Goal: Find specific page/section: Find specific page/section

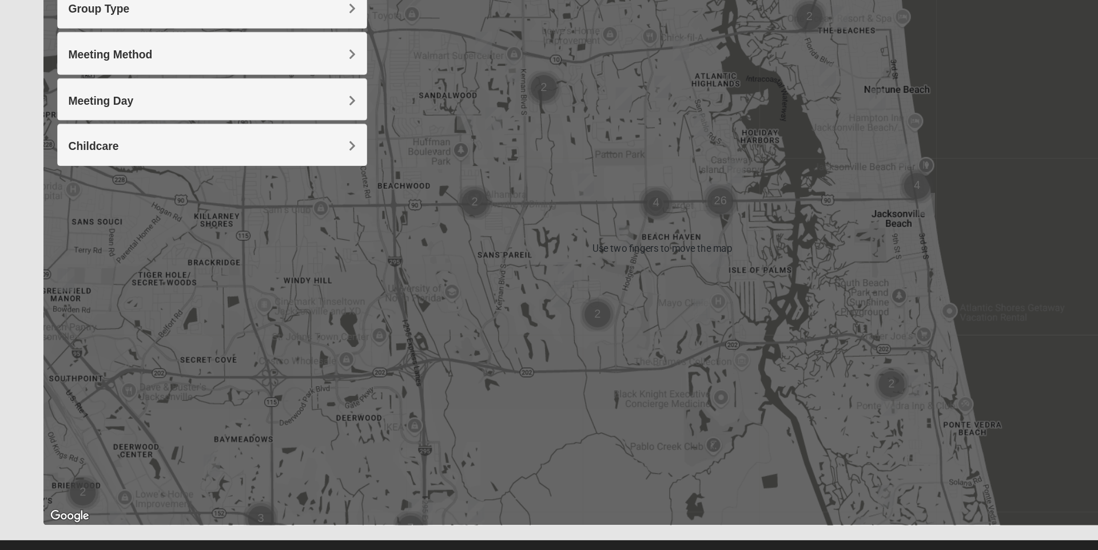
scroll to position [80, 0]
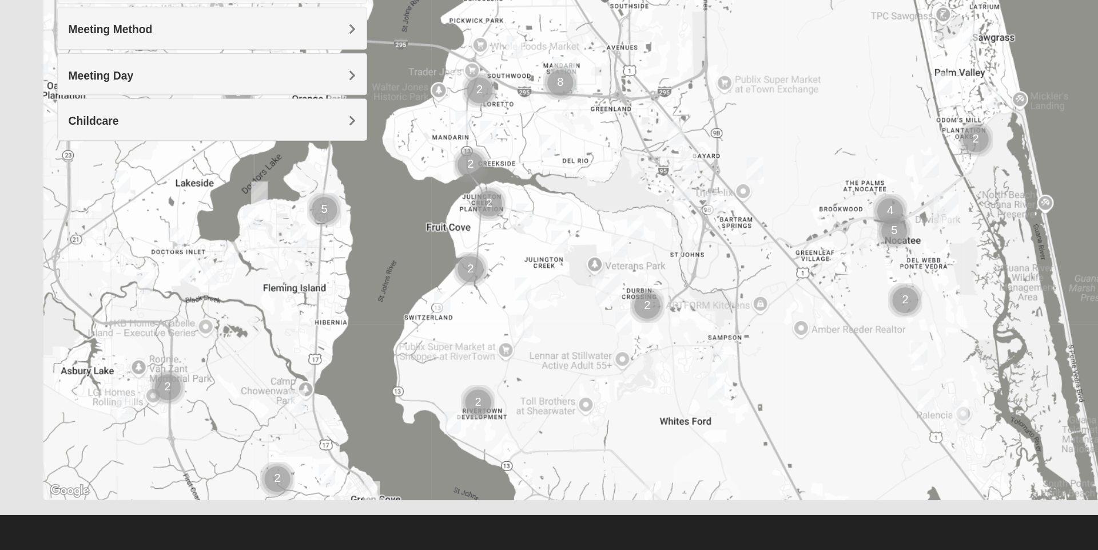
click at [489, 339] on img "St. Johns" at bounding box center [504, 334] width 30 height 37
click at [475, 350] on div "To navigate, press the arrow keys. St. Johns 100 Knights Ln St Johns, FL 32259-…" at bounding box center [549, 279] width 1026 height 458
click at [491, 350] on img "St. Johns" at bounding box center [504, 334] width 30 height 37
click at [389, 319] on img "Cluster of 2 groups" at bounding box center [390, 317] width 38 height 38
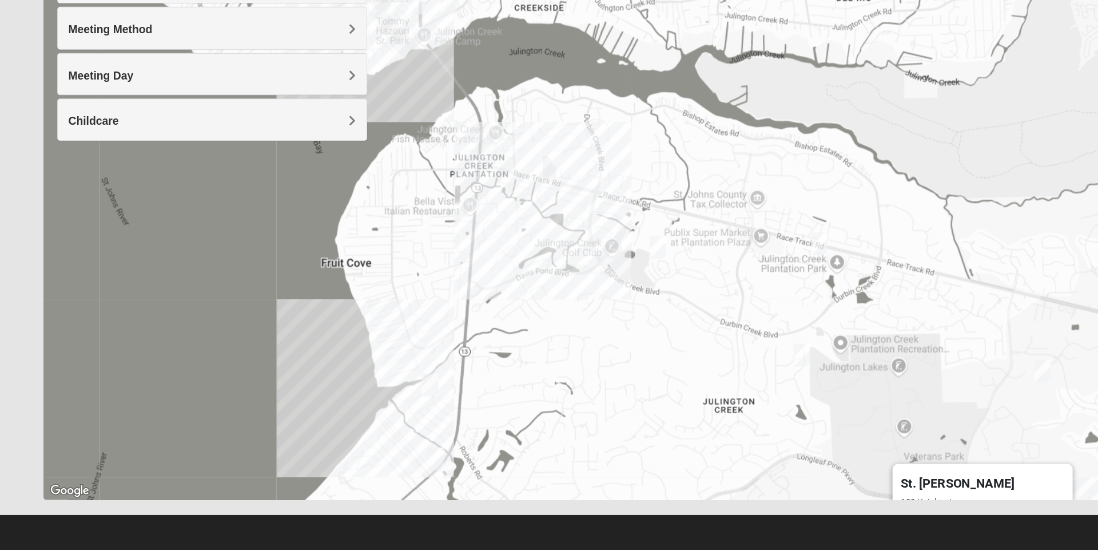
click at [425, 238] on div "St. Johns 100 Knights Ln St Johns, FL 32259-3055" at bounding box center [549, 279] width 1026 height 458
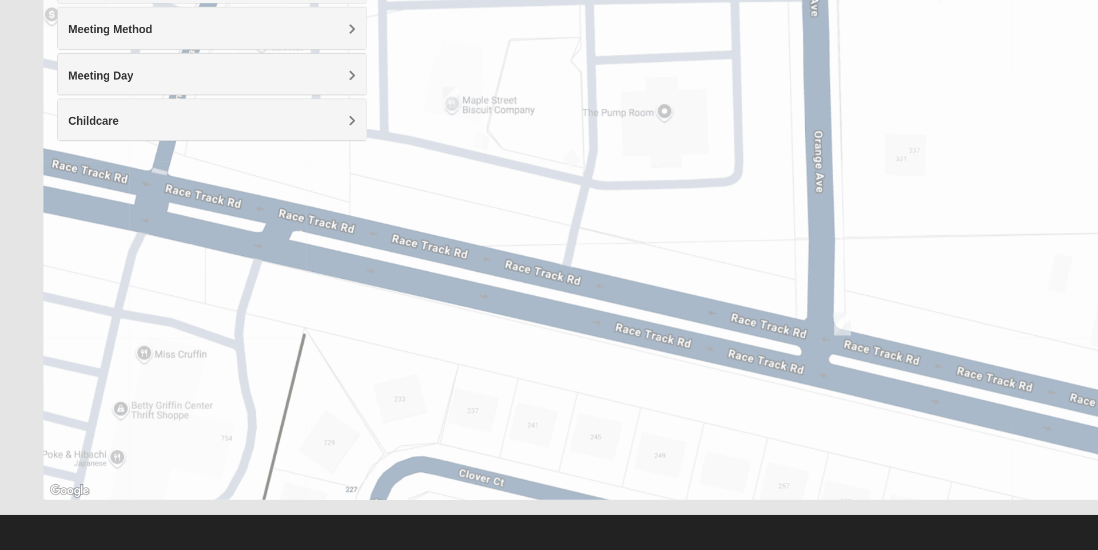
click at [634, 265] on div "St. Johns 100 Knights Ln St Johns, FL 32259-3055" at bounding box center [549, 279] width 1026 height 458
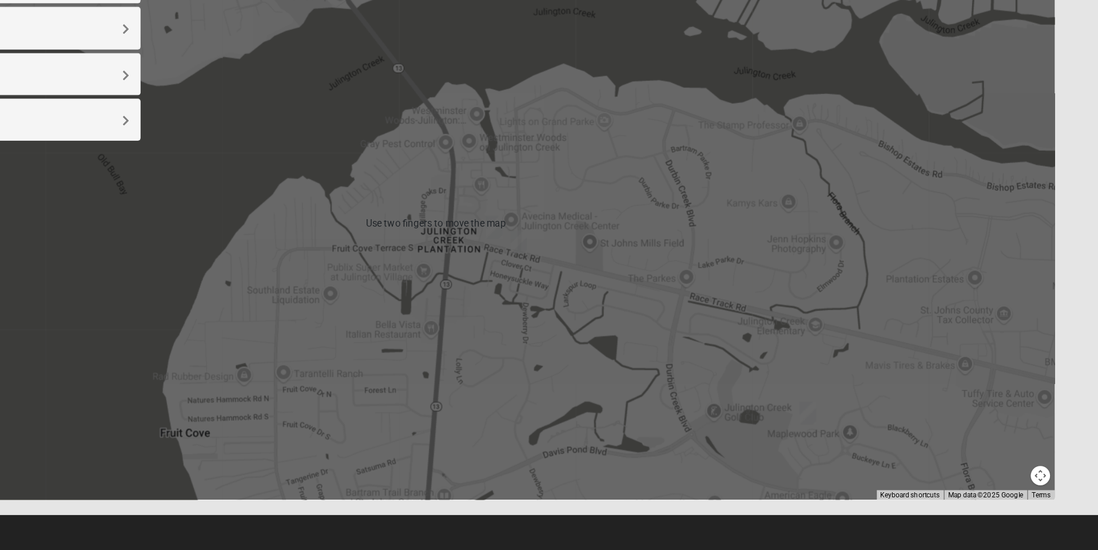
click at [727, 390] on div "St. Johns 100 Knights Ln St Johns, FL 32259-3055" at bounding box center [549, 279] width 1026 height 458
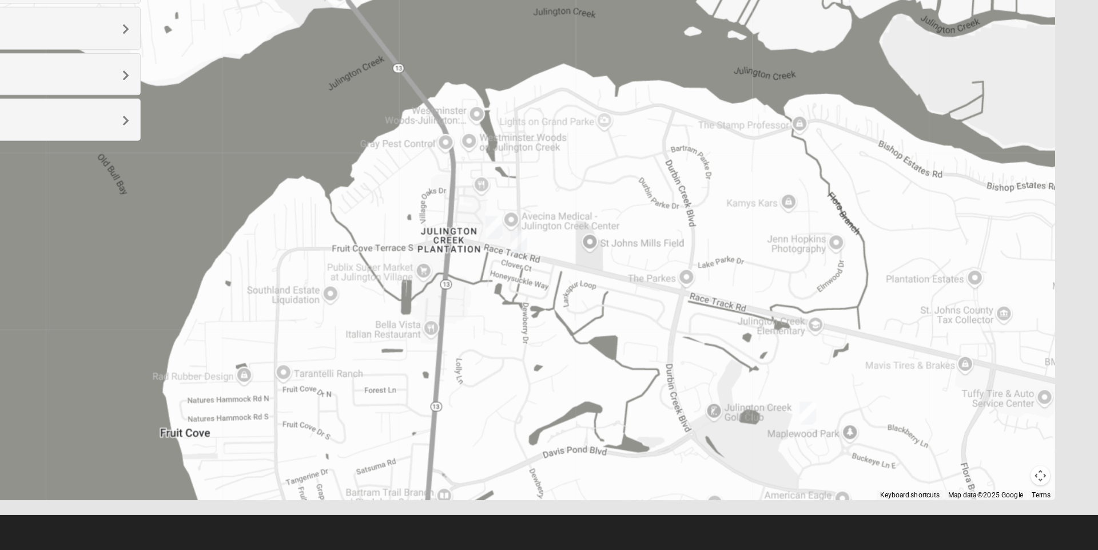
click at [729, 390] on div "St. Johns 100 Knights Ln St Johns, FL 32259-3055" at bounding box center [549, 279] width 1026 height 458
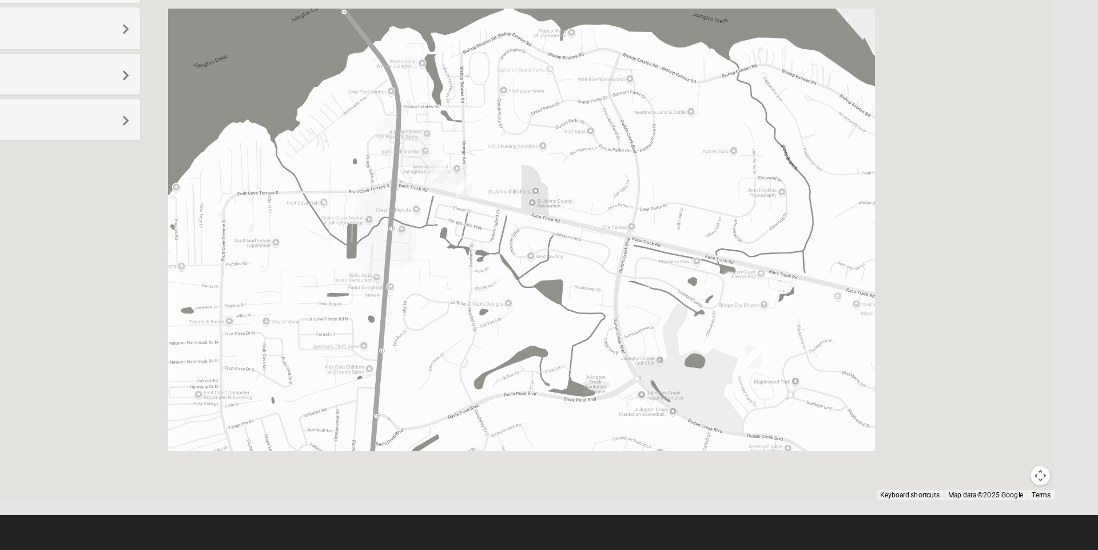
click at [281, 125] on div "Meeting Method" at bounding box center [176, 117] width 256 height 34
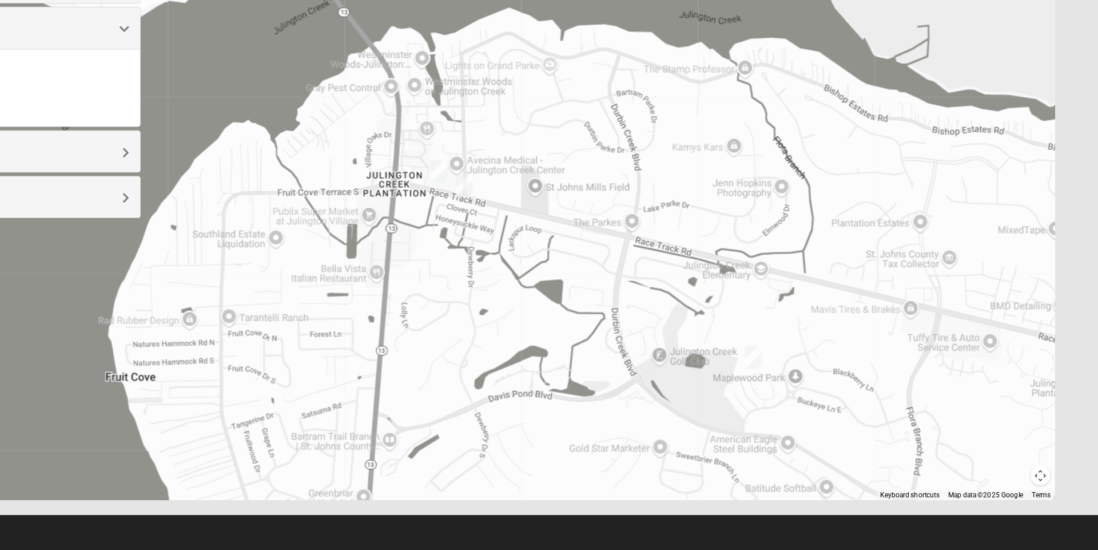
click at [289, 124] on div "Meeting Method" at bounding box center [176, 117] width 256 height 34
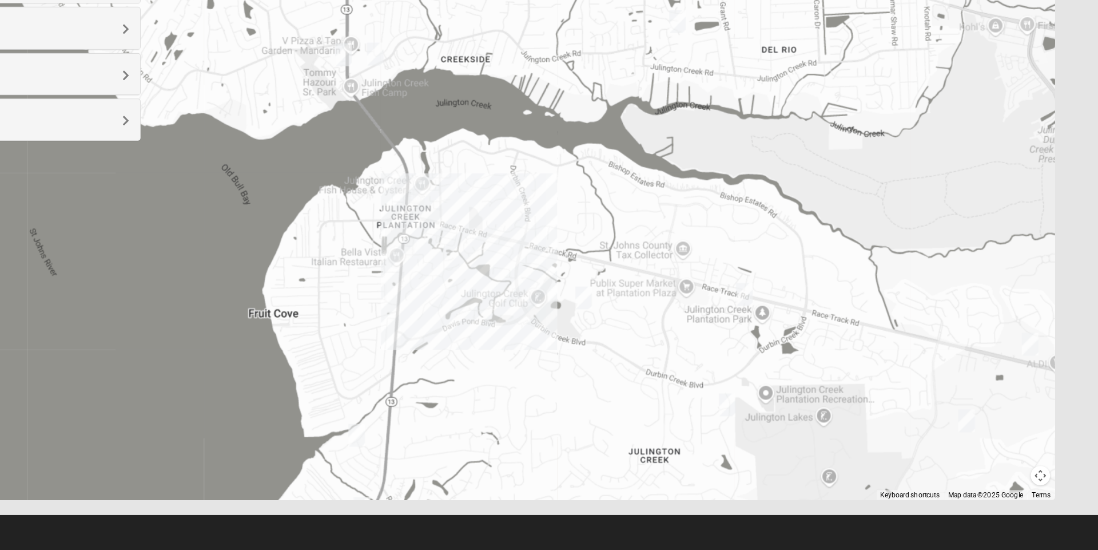
click at [938, 368] on div "St. Johns 100 Knights Ln St Johns, FL 32259-3055" at bounding box center [549, 279] width 1026 height 458
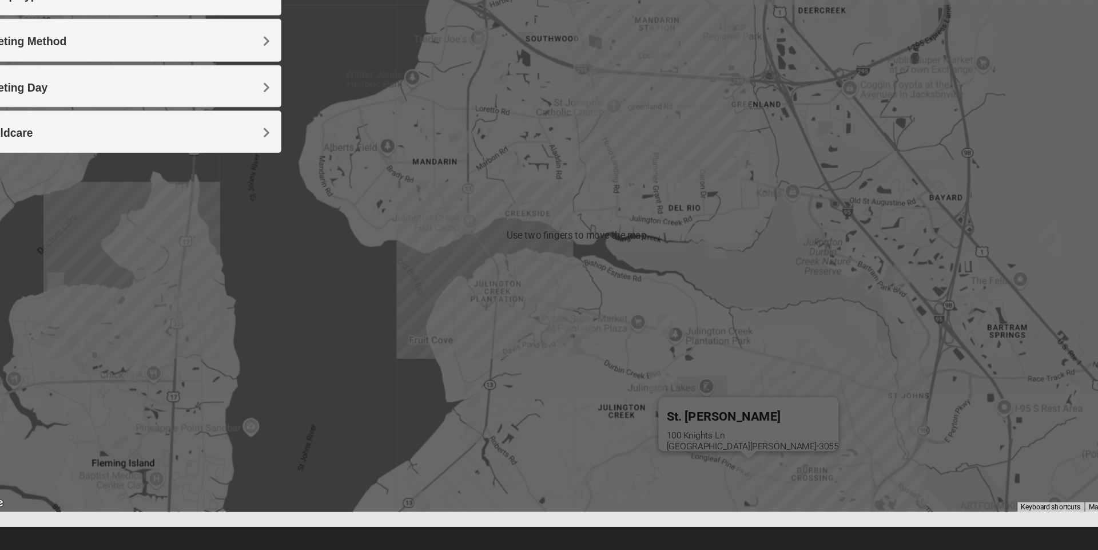
scroll to position [80, 0]
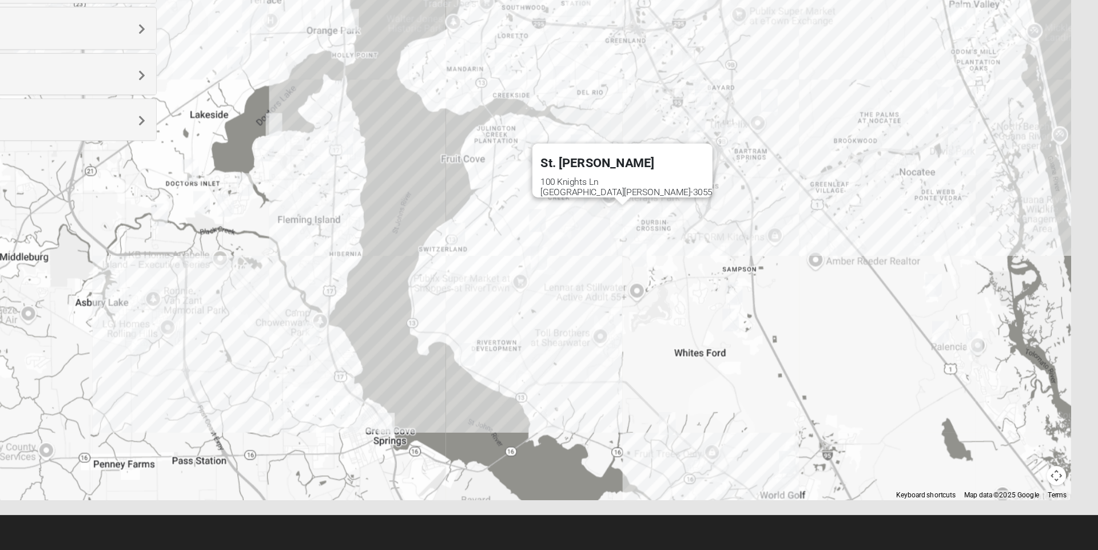
click at [1053, 484] on button "Map camera controls" at bounding box center [1050, 488] width 16 height 16
click at [1031, 467] on button "Move right" at bounding box center [1030, 468] width 16 height 16
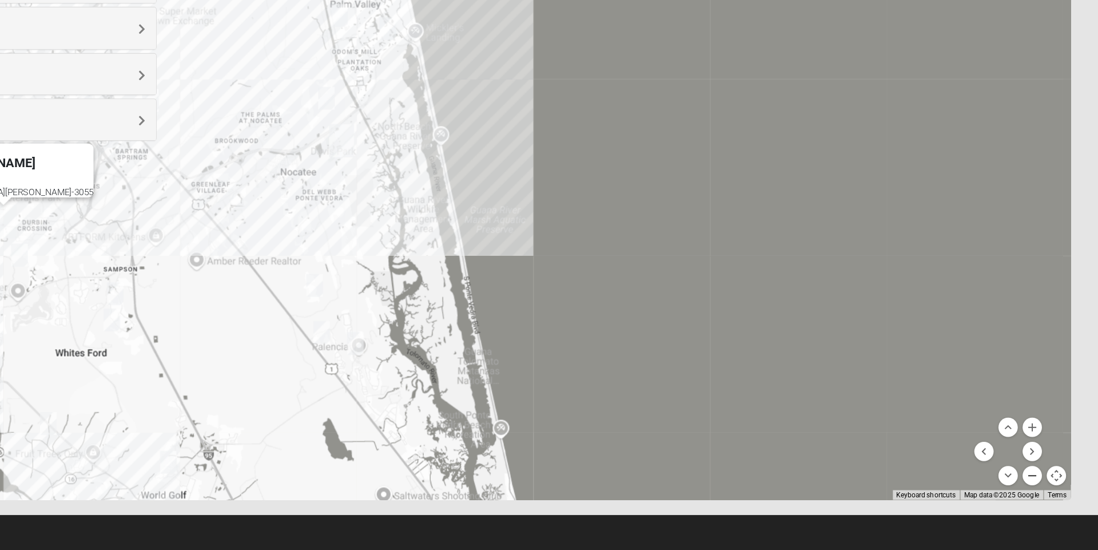
click at [1034, 488] on button "Zoom out" at bounding box center [1030, 488] width 16 height 16
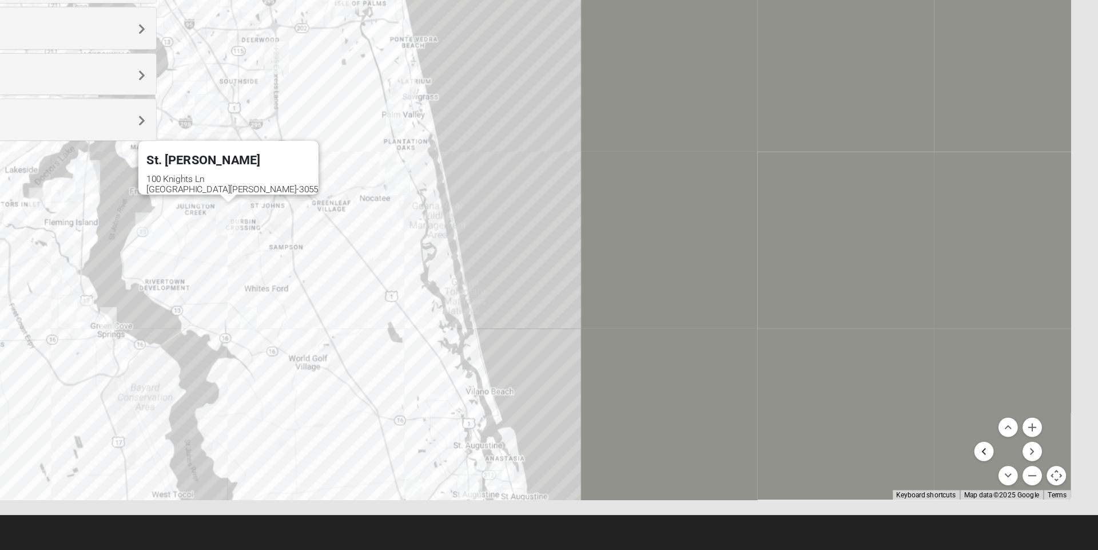
click at [994, 467] on button "Move left" at bounding box center [990, 468] width 16 height 16
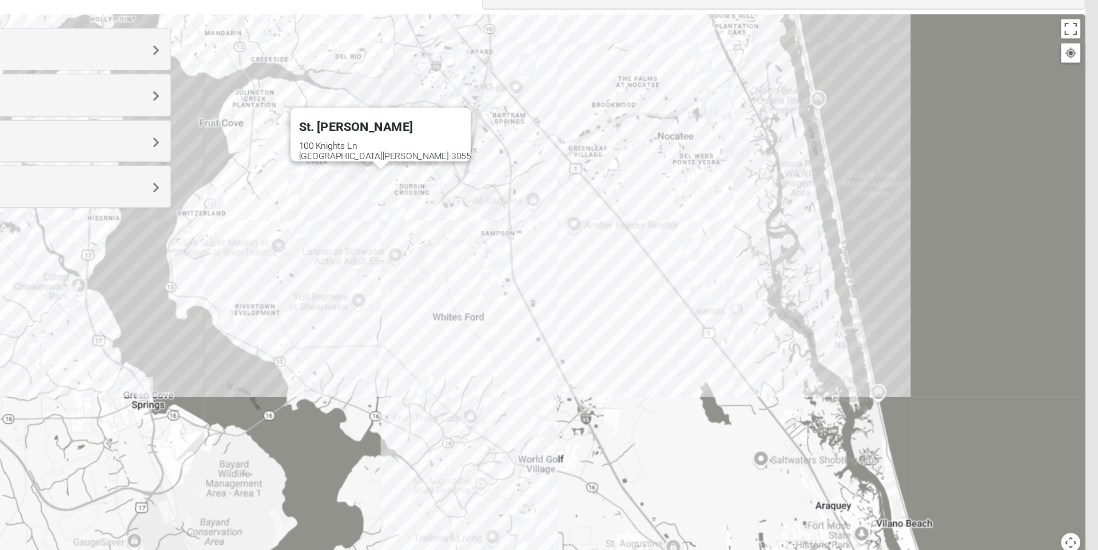
click at [448, 219] on div "St. Johns 100 Knights Ln St Johns, FL 32259-3055" at bounding box center [549, 279] width 1026 height 458
click at [473, 162] on div "100 Knights Ln St Johns, FL 32259-3055" at bounding box center [482, 163] width 142 height 17
click at [484, 197] on img "St. Johns" at bounding box center [478, 192] width 30 height 37
click at [480, 199] on img "St. Johns" at bounding box center [478, 192] width 30 height 37
click at [476, 198] on img "St. Johns" at bounding box center [478, 192] width 30 height 37
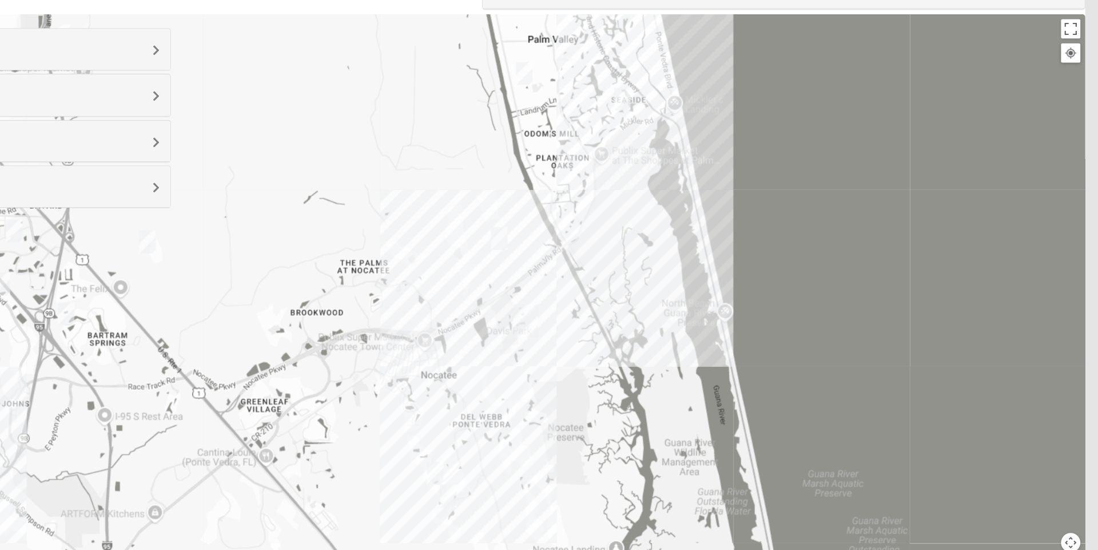
click at [520, 348] on div "St. Johns 100 Knights Ln St Johns, FL 32259-3055" at bounding box center [549, 279] width 1026 height 458
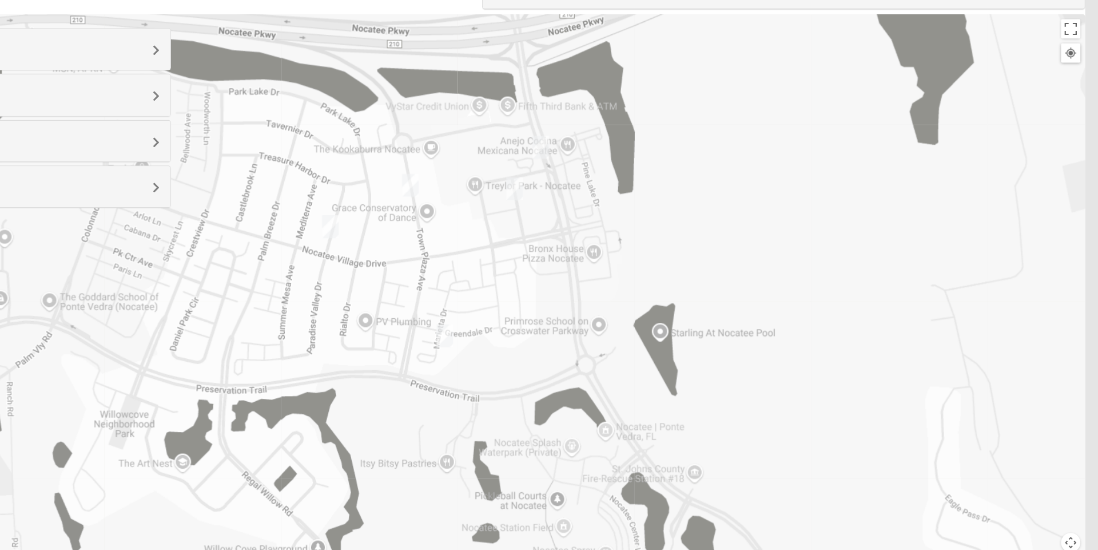
click at [1015, 407] on div "St. Johns 100 Knights Ln St Johns, FL 32259-3055" at bounding box center [549, 279] width 1026 height 458
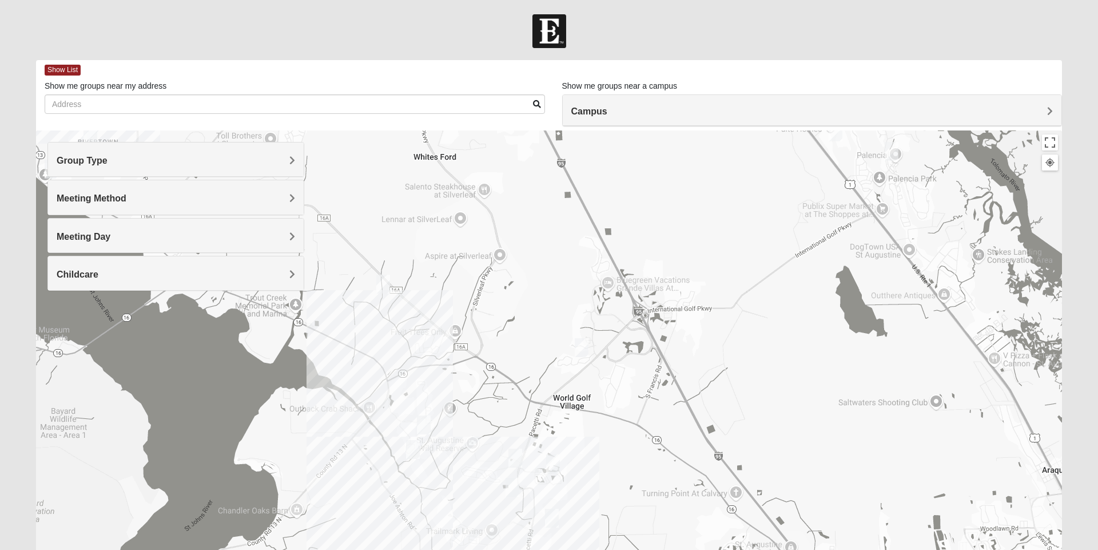
scroll to position [80, 0]
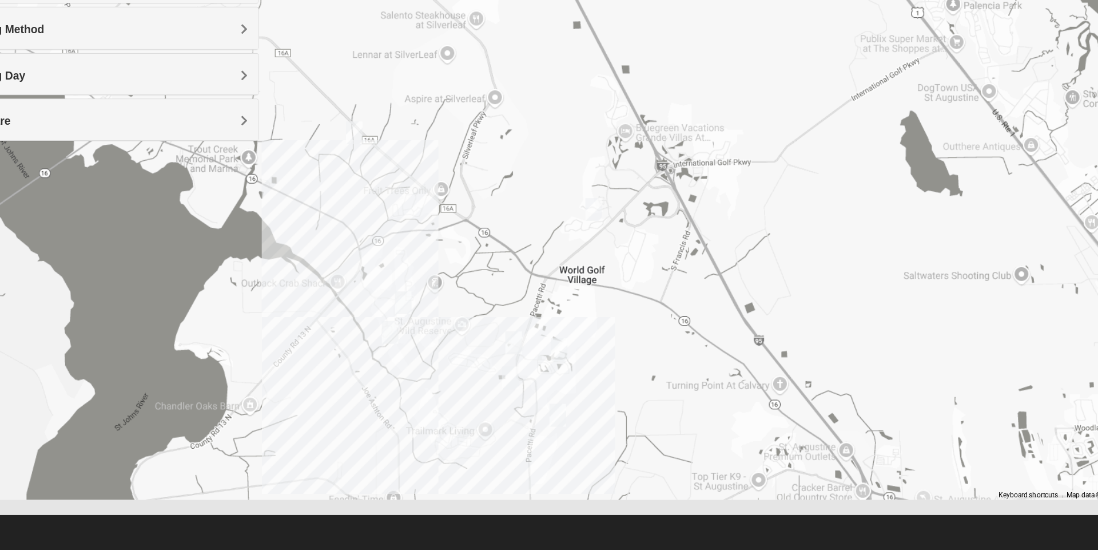
click at [479, 349] on div "St. Johns 100 Knights Ln St Johns, FL 32259-3055" at bounding box center [549, 279] width 1026 height 458
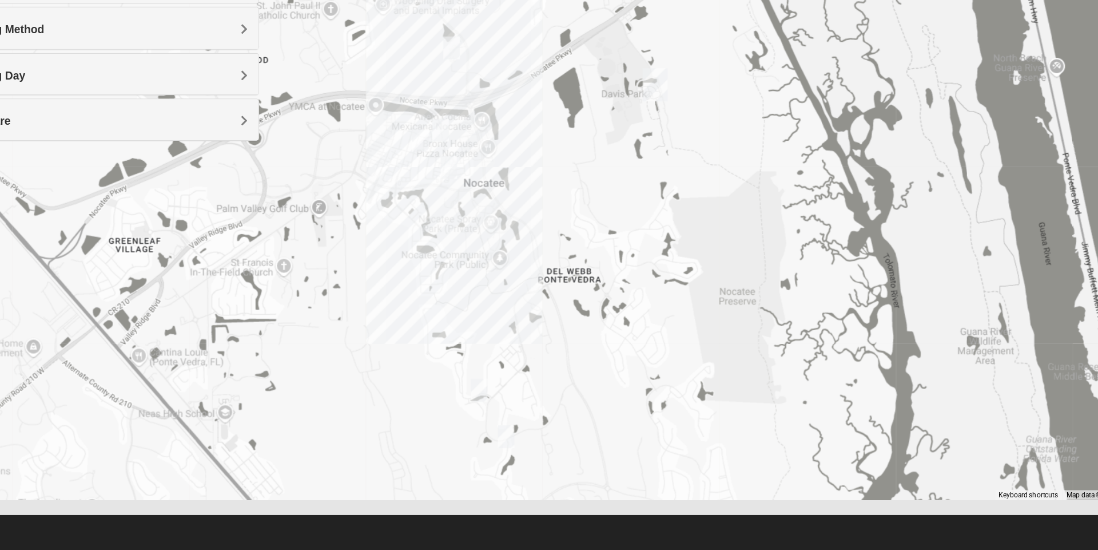
click at [918, 408] on div "St. Augustine Wild Reserve St. Augustine Wild Reserve 5190 Farm Creek Rd St. Au…" at bounding box center [549, 279] width 1026 height 458
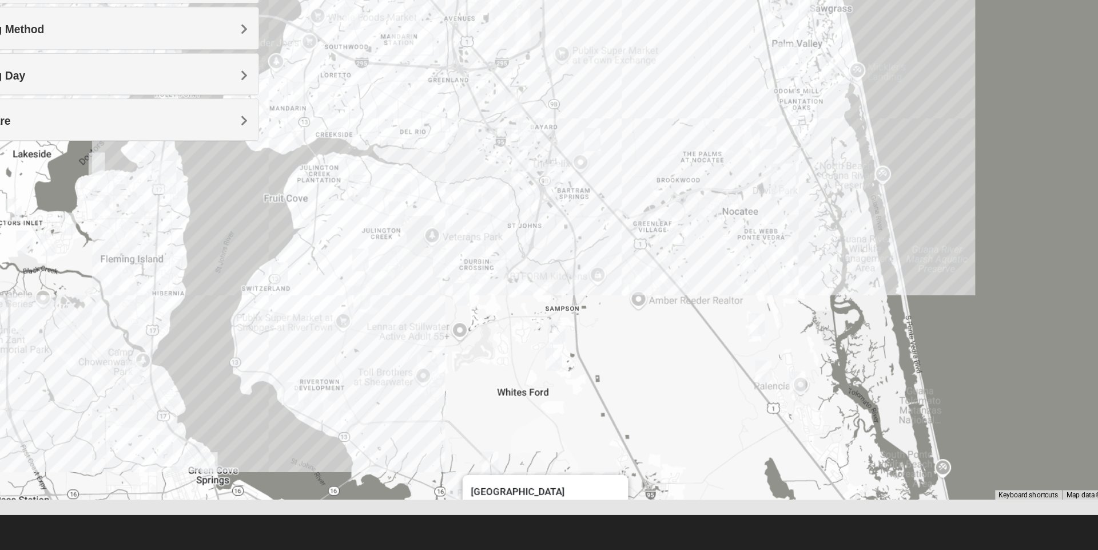
scroll to position [80, 0]
